Goal: Task Accomplishment & Management: Use online tool/utility

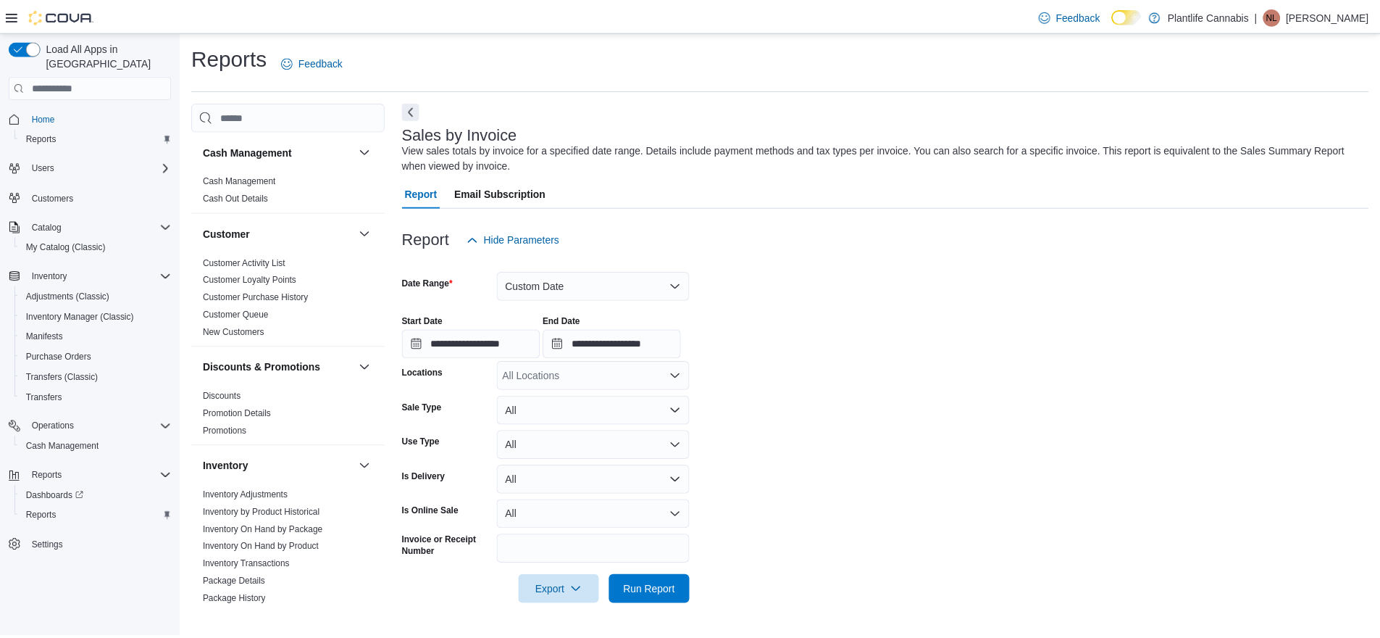
scroll to position [714, 0]
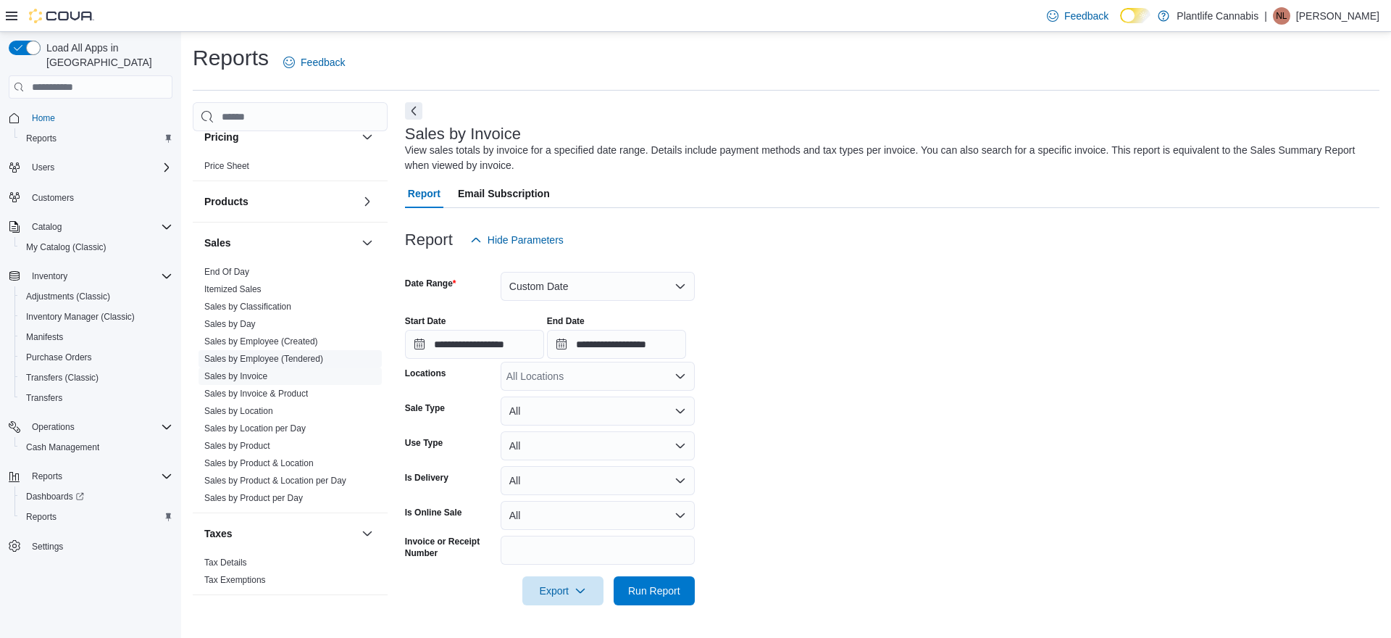
click at [283, 357] on link "Sales by Employee (Tendered)" at bounding box center [263, 359] width 119 height 10
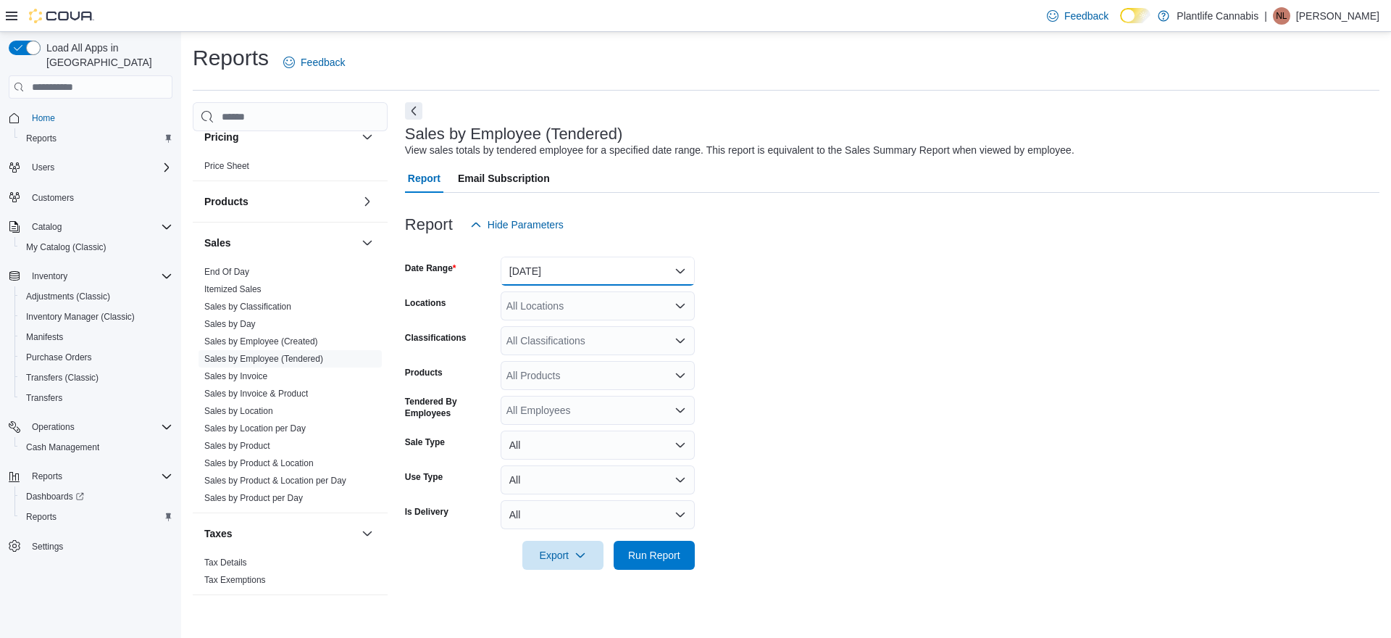
click at [526, 266] on button "Yesterday" at bounding box center [598, 271] width 194 height 29
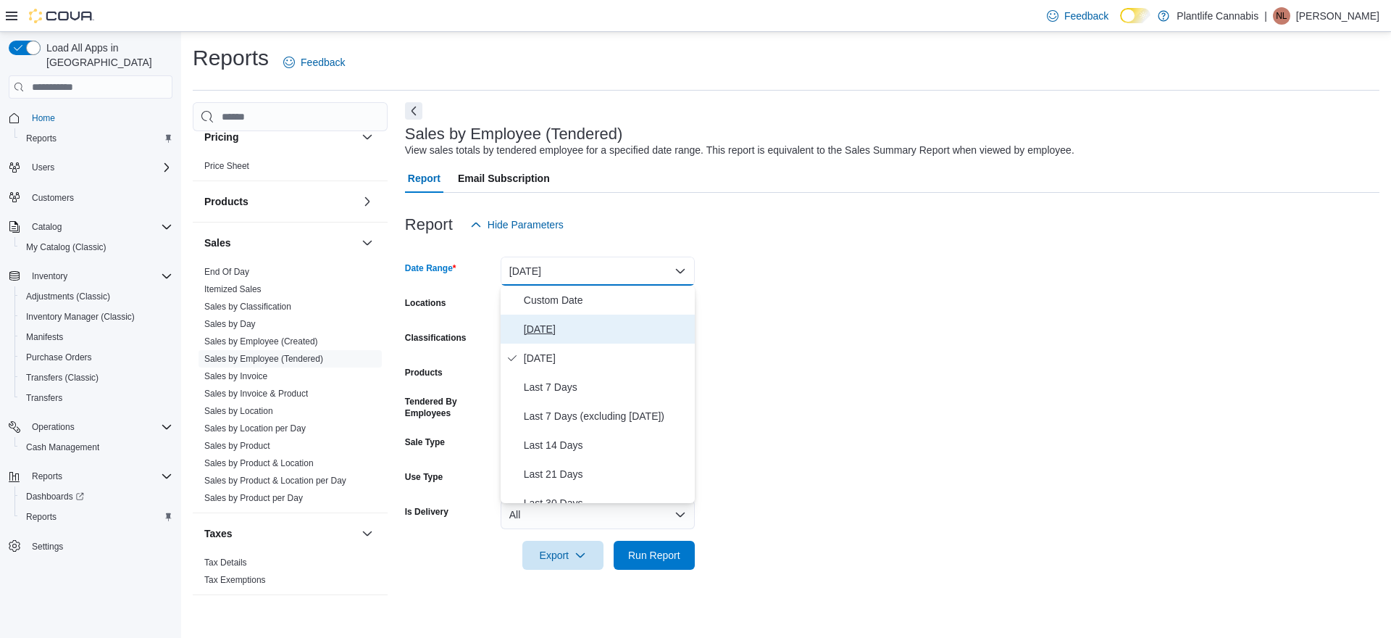
click at [528, 332] on span "[DATE]" at bounding box center [606, 328] width 165 height 17
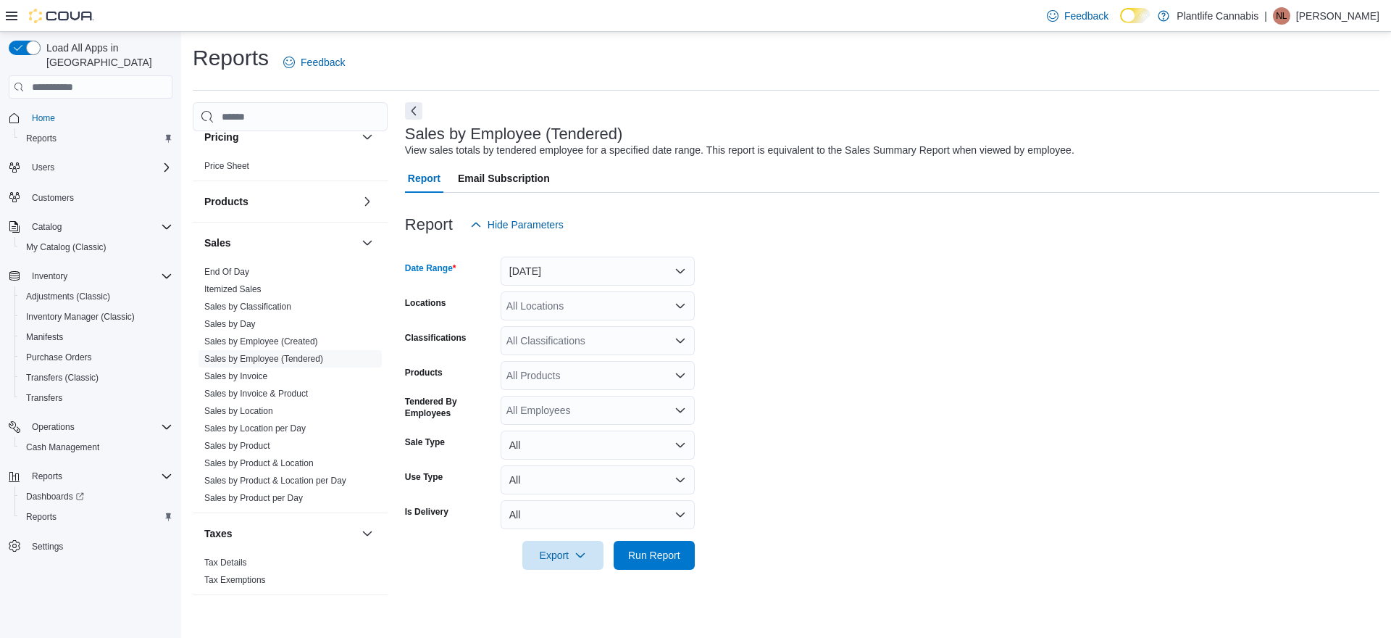
click at [633, 570] on div at bounding box center [892, 578] width 975 height 17
click at [639, 557] on span "Run Report" at bounding box center [654, 554] width 52 height 14
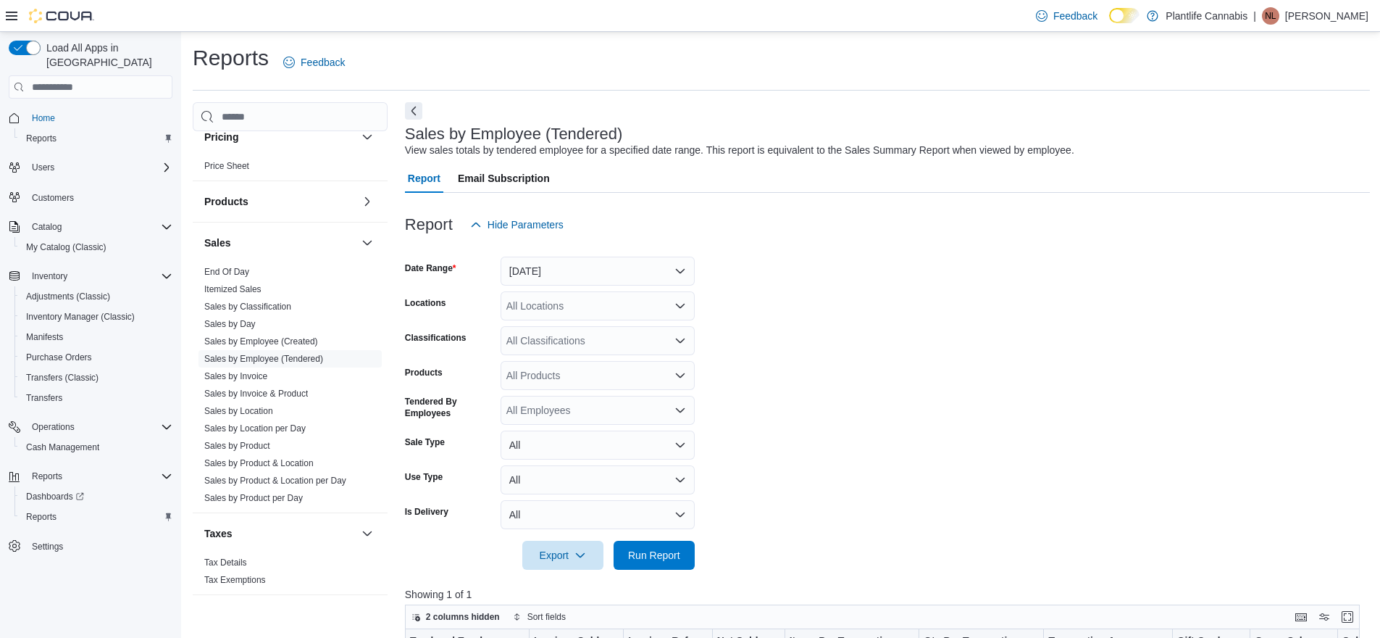
scroll to position [241, 0]
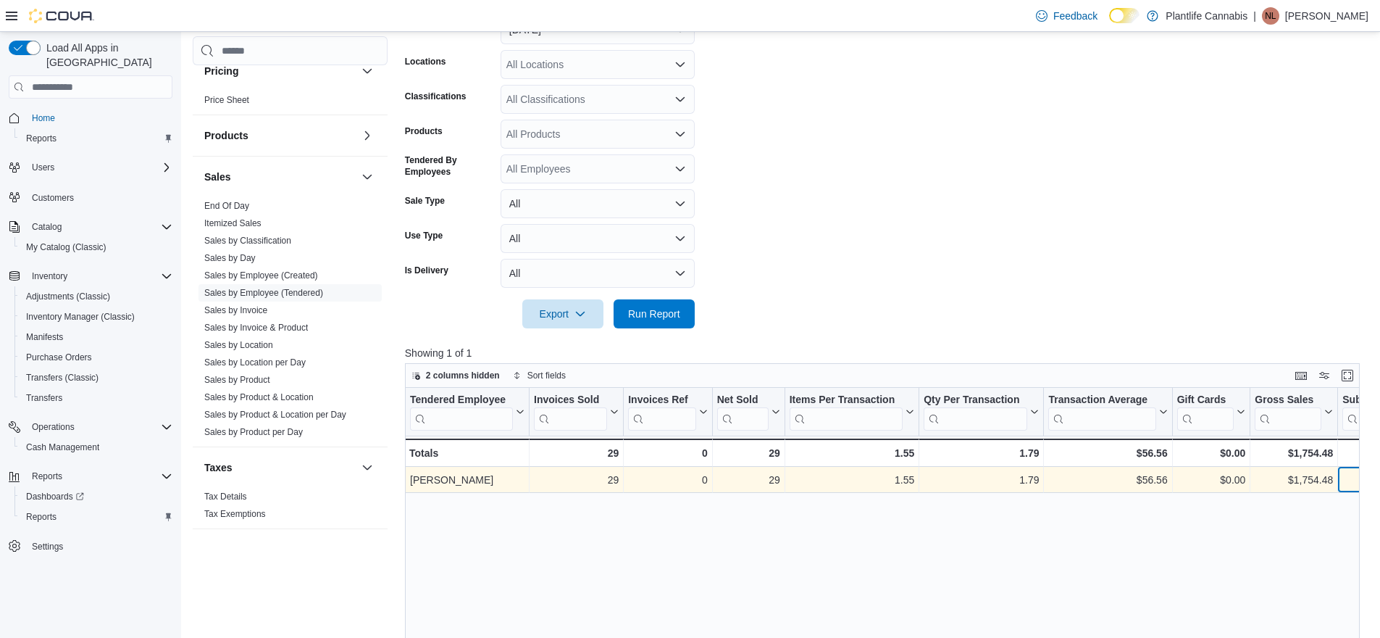
click at [1351, 483] on div "$1,640.18" at bounding box center [1374, 479] width 63 height 17
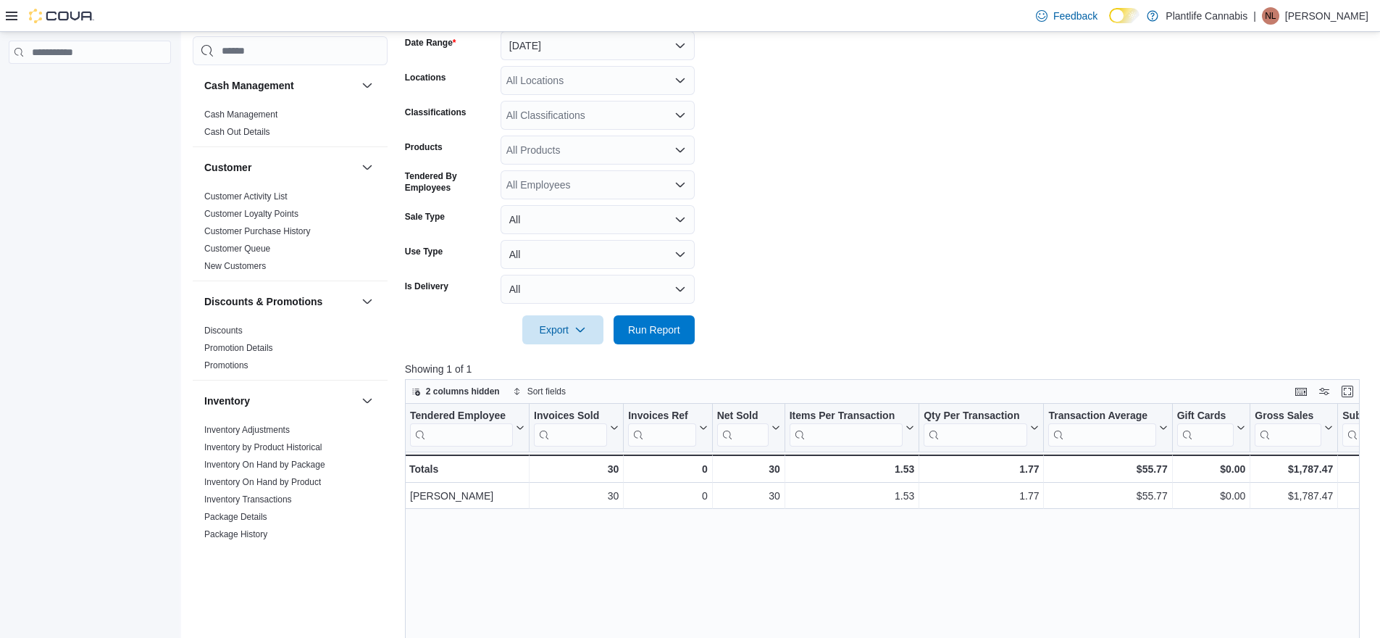
scroll to position [473, 0]
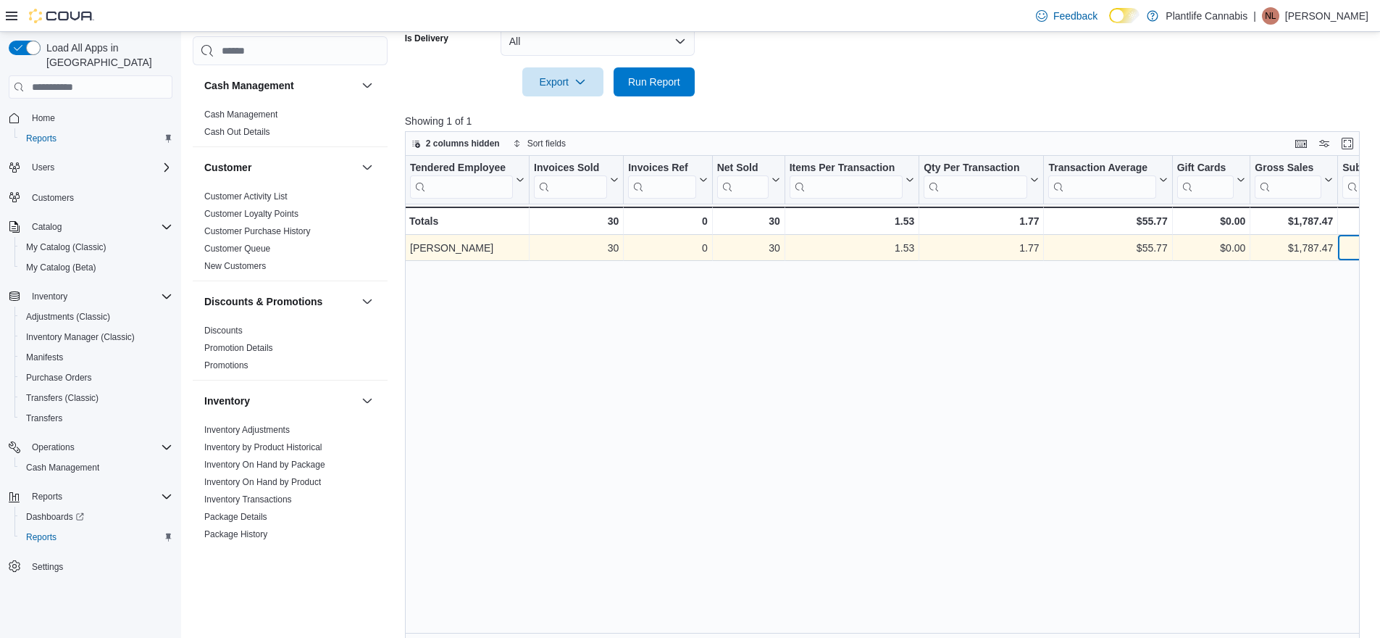
click at [1355, 246] on div "$1,673.17" at bounding box center [1374, 247] width 63 height 17
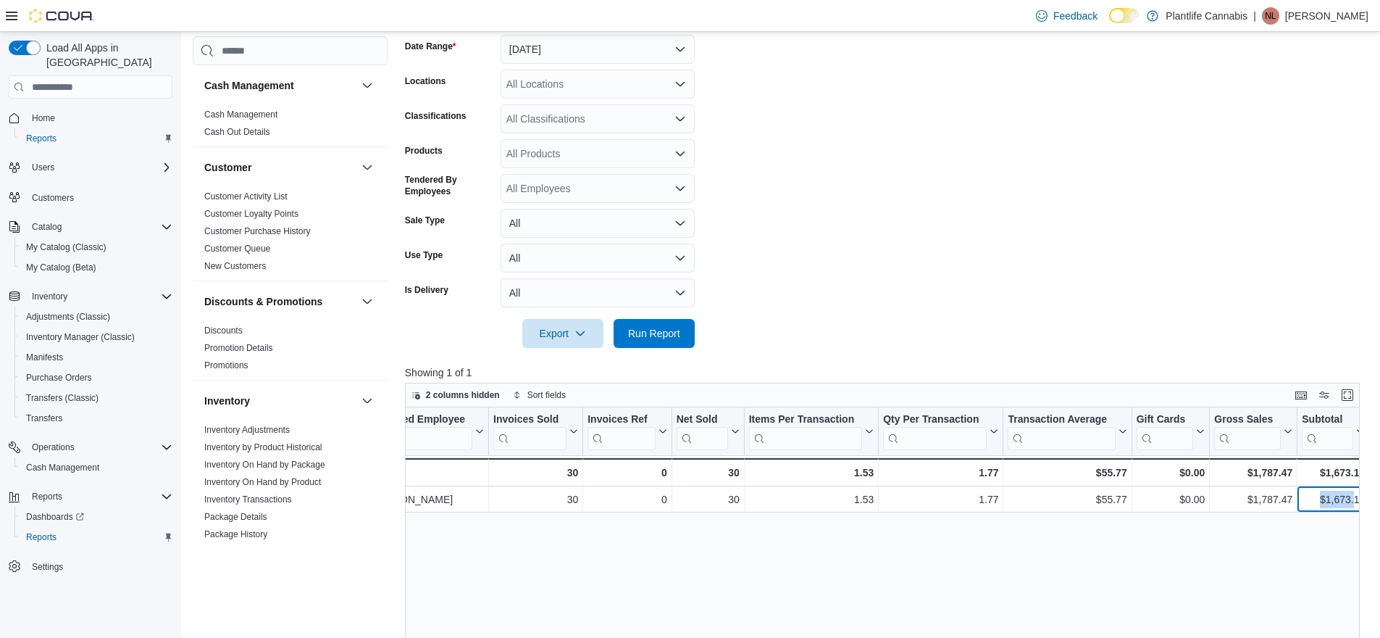
scroll to position [221, 0]
click at [550, 119] on div "All Classifications" at bounding box center [598, 119] width 194 height 29
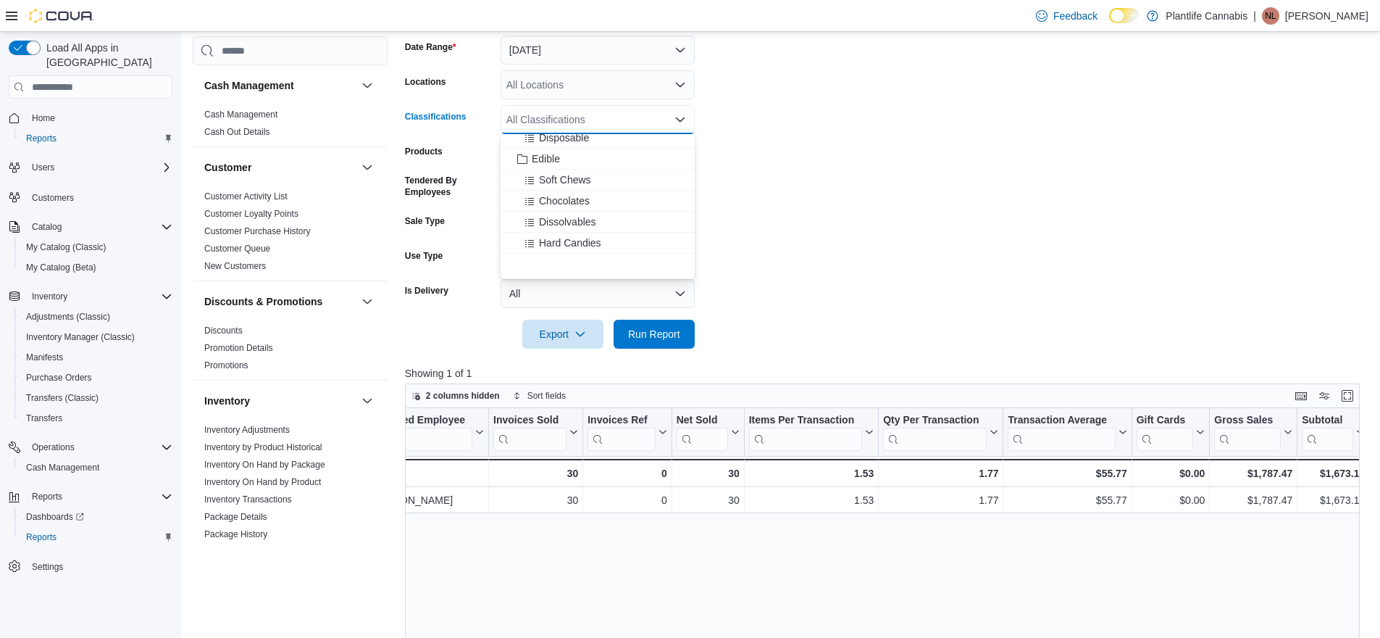
scroll to position [132, 0]
click at [575, 221] on span "Accessory Group" at bounding box center [571, 222] width 78 height 14
click at [640, 330] on span "Run Report" at bounding box center [654, 333] width 52 height 14
